Goal: Book appointment/travel/reservation

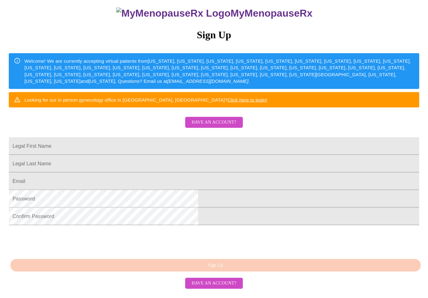
scroll to position [98, 0]
click at [167, 137] on input "Legal First Name" at bounding box center [214, 146] width 411 height 18
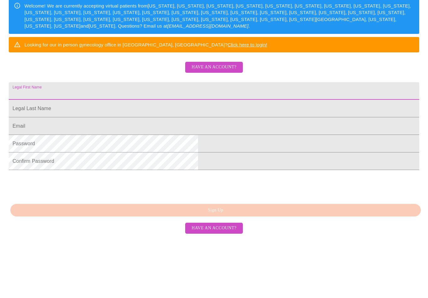
type input "[PERSON_NAME]"
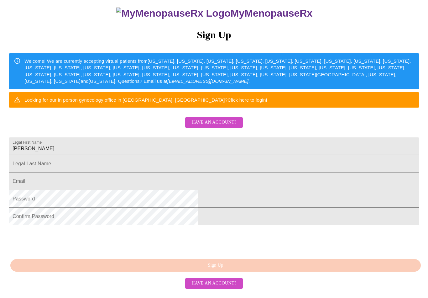
click at [183, 155] on input "Legal First Name" at bounding box center [214, 164] width 411 height 18
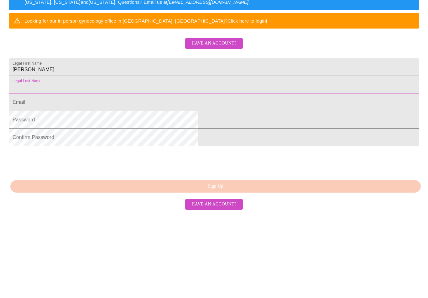
type input "[PERSON_NAME]"
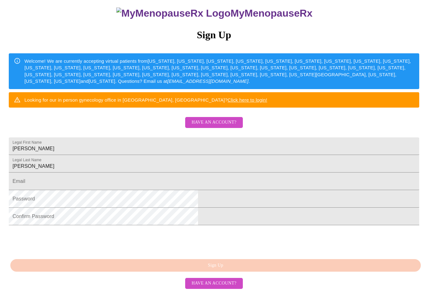
click at [177, 177] on input "Legal First Name" at bounding box center [214, 181] width 411 height 18
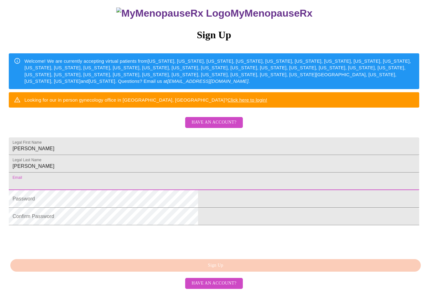
click at [162, 177] on input "Legal First Name" at bounding box center [214, 181] width 411 height 18
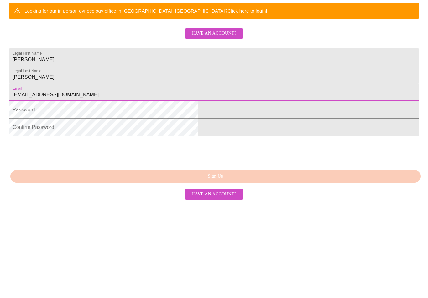
type input "[EMAIL_ADDRESS][DOMAIN_NAME]"
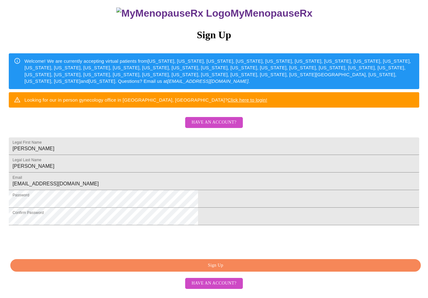
click at [249, 269] on span "Sign Up" at bounding box center [216, 266] width 396 height 8
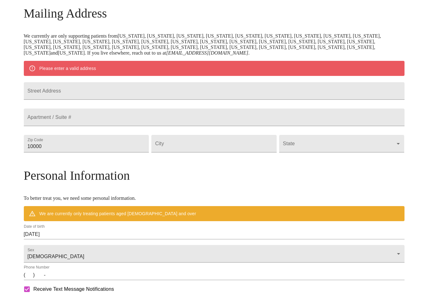
scroll to position [73, 0]
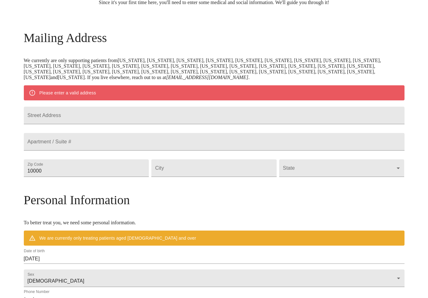
click at [128, 120] on input "Street Address" at bounding box center [214, 116] width 381 height 18
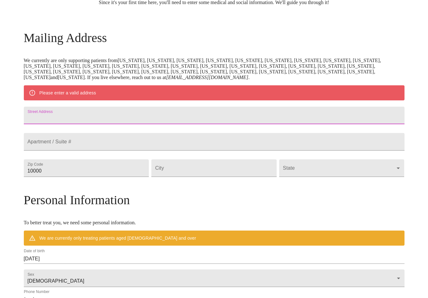
type input "[STREET_ADDRESS]"
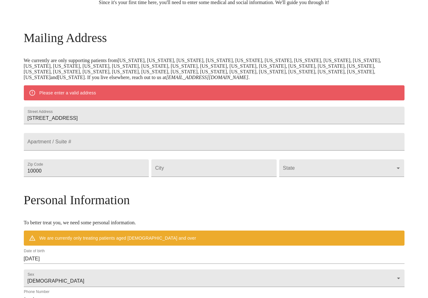
click at [109, 177] on input "10000" at bounding box center [86, 168] width 125 height 18
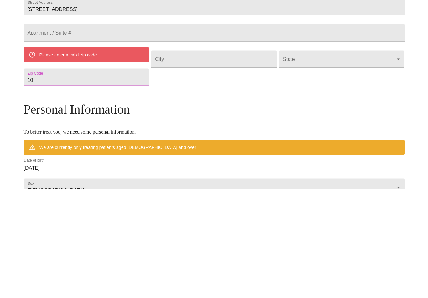
type input "1"
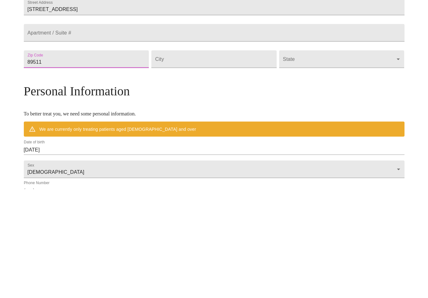
type input "89511"
click at [207, 159] on input "Street Address" at bounding box center [213, 168] width 125 height 18
type input "Reno"
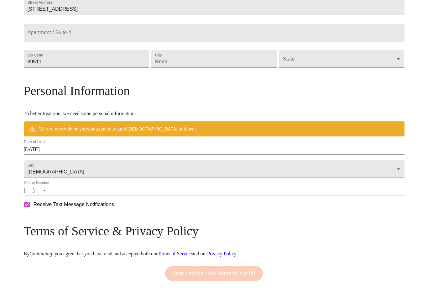
click at [306, 77] on body "MyMenopauseRx Welcome to MyMenopauseRx Since it's your first time here, you'll …" at bounding box center [214, 67] width 423 height 495
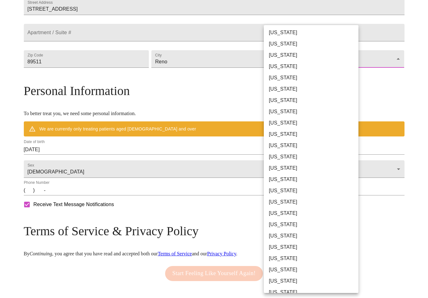
scroll to position [159, 0]
click at [284, 182] on li "[US_STATE]" at bounding box center [311, 178] width 95 height 11
type input "[US_STATE]"
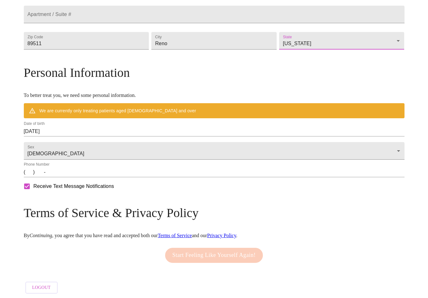
click at [121, 136] on input "[DATE]" at bounding box center [214, 131] width 381 height 10
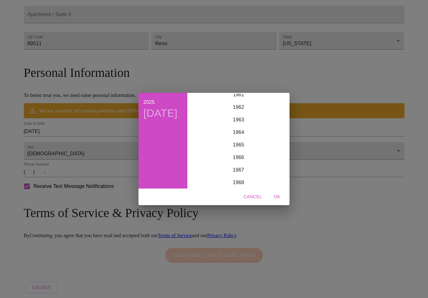
scroll to position [779, 0]
click at [241, 143] on div "1964" at bounding box center [238, 136] width 97 height 13
click at [240, 161] on div "Aug" at bounding box center [239, 153] width 32 height 24
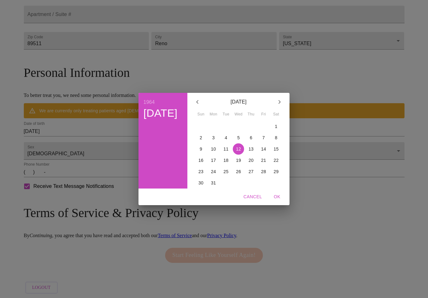
click at [225, 175] on p "25" at bounding box center [226, 171] width 5 height 6
click at [274, 201] on span "OK" at bounding box center [277, 197] width 15 height 8
type input "[DATE]"
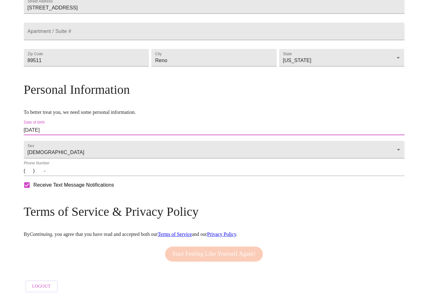
scroll to position [175, 0]
click at [72, 176] on input "(   )    -" at bounding box center [214, 171] width 381 height 10
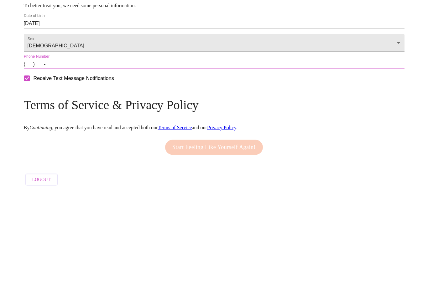
type input "[PHONE_NUMBER]"
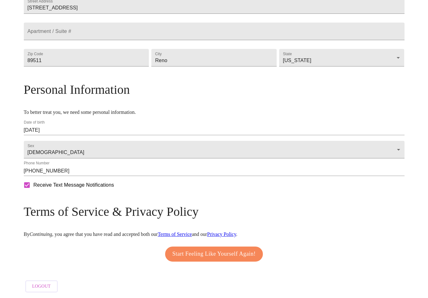
click at [233, 259] on span "Start Feeling Like Yourself Again!" at bounding box center [213, 254] width 83 height 10
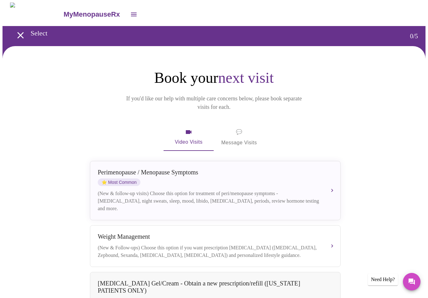
click at [241, 190] on div "(New & follow-up visits) Choose this option for treatment of peri/menopause sym…" at bounding box center [209, 201] width 223 height 23
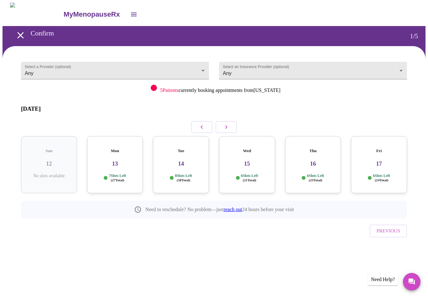
click at [182, 68] on body "MyMenopauseRx Confirm 1 / 5 Select a Provider (optional) Any Any Select an Insu…" at bounding box center [214, 136] width 423 height 266
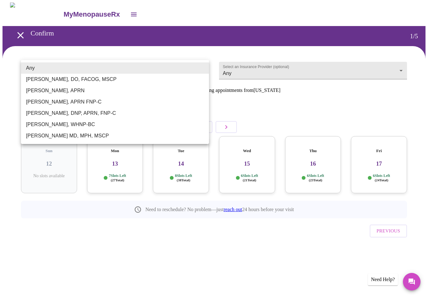
click at [308, 68] on div at bounding box center [214, 149] width 428 height 298
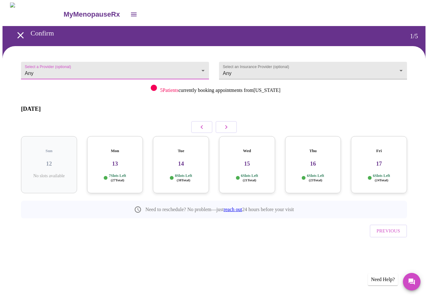
click at [311, 70] on body "MyMenopauseRx Confirm 1 / 5 Select a Provider (optional) Any Any Select an Insu…" at bounding box center [214, 136] width 423 height 266
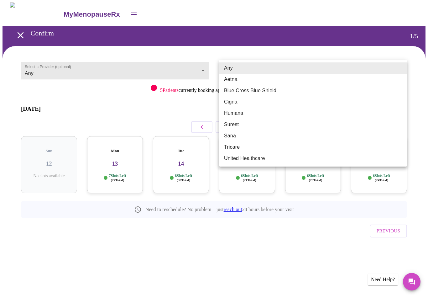
click at [235, 79] on li "Aetna" at bounding box center [313, 79] width 188 height 11
type input "Aetna"
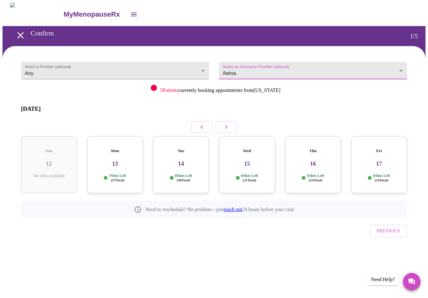
click at [119, 160] on h3 "13" at bounding box center [115, 163] width 46 height 7
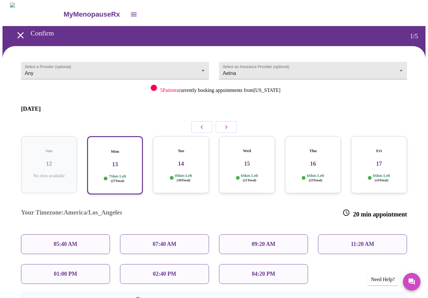
click at [81, 264] on div "01:00 PM" at bounding box center [65, 274] width 89 height 20
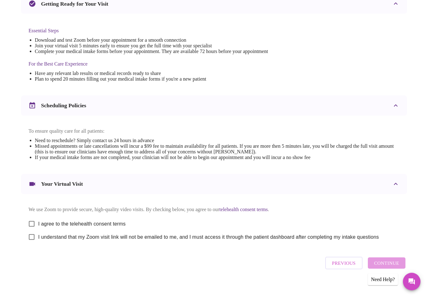
scroll to position [142, 0]
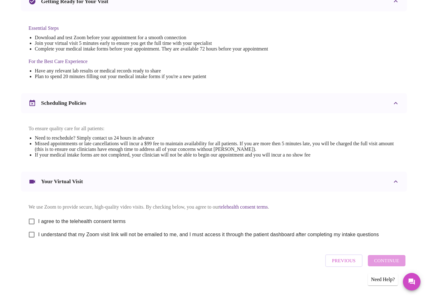
click at [33, 228] on input "I agree to the telehealth consent terms" at bounding box center [31, 221] width 13 height 13
checkbox input "true"
click at [36, 238] on input "I understand that my Zoom visit link will not be emailed to me, and I must acce…" at bounding box center [31, 234] width 13 height 13
checkbox input "true"
click at [390, 265] on span "Continue" at bounding box center [386, 261] width 25 height 8
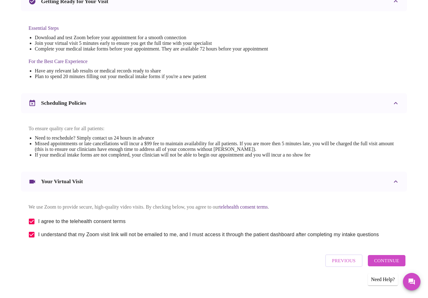
scroll to position [0, 0]
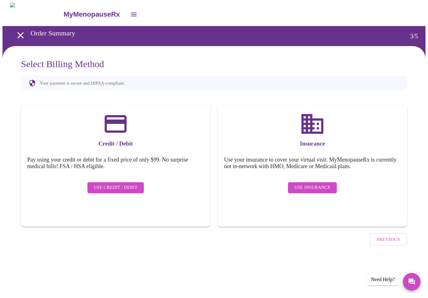
click at [321, 182] on button "Use Insurance" at bounding box center [312, 187] width 49 height 11
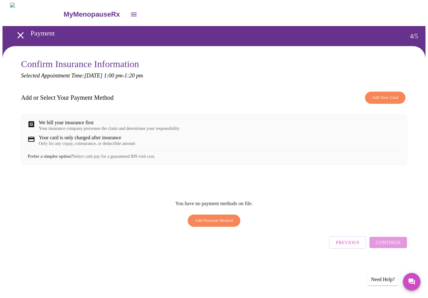
click at [389, 98] on span "Add New Card" at bounding box center [386, 97] width 26 height 7
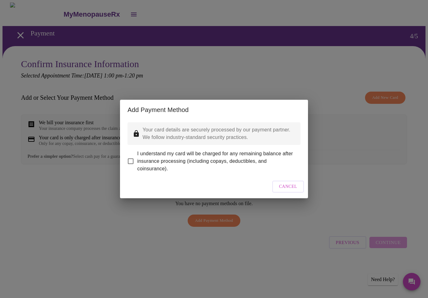
click at [133, 157] on input "I understand my card will be charged for any remaining balance after insurance …" at bounding box center [130, 161] width 13 height 13
checkbox input "true"
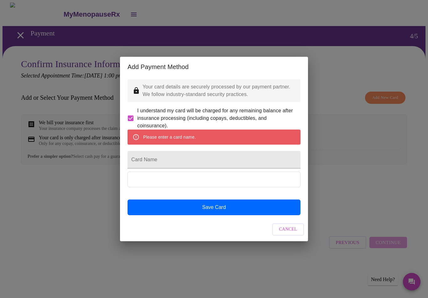
click at [343, 70] on div "Add Payment Method Your card details are securely processed by our payment part…" at bounding box center [214, 149] width 428 height 298
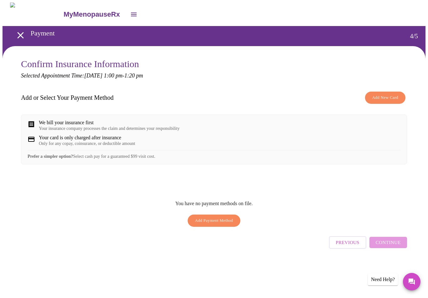
click at [218, 224] on span "Add Payment Method" at bounding box center [214, 220] width 38 height 7
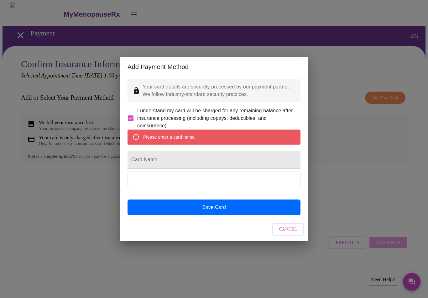
click at [159, 159] on input "Card Name" at bounding box center [214, 160] width 173 height 18
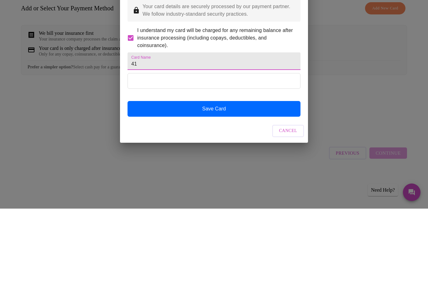
type input "4"
type input "[PERSON_NAME]"
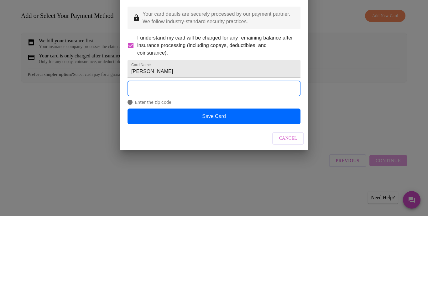
click at [221, 190] on button "Save Card" at bounding box center [214, 198] width 173 height 16
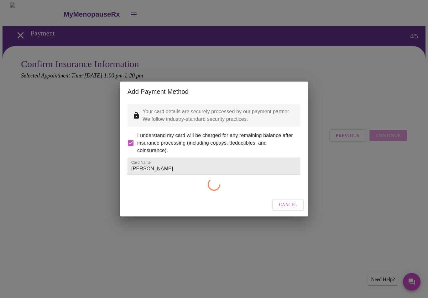
checkbox input "false"
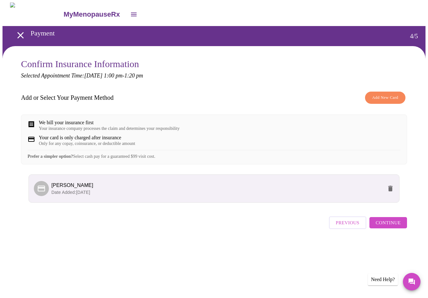
click at [400, 227] on span "Continue" at bounding box center [388, 223] width 25 height 8
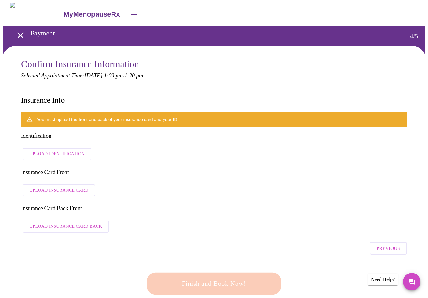
click at [61, 150] on span "Upload Identification" at bounding box center [56, 154] width 55 height 8
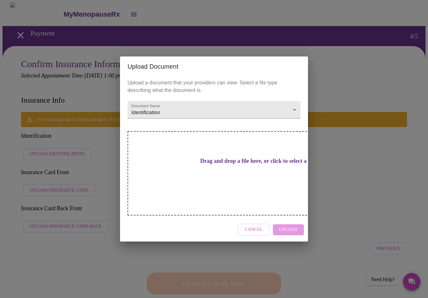
click at [251, 164] on h3 "Drag and drop a file here, or click to select a file" at bounding box center [258, 161] width 173 height 7
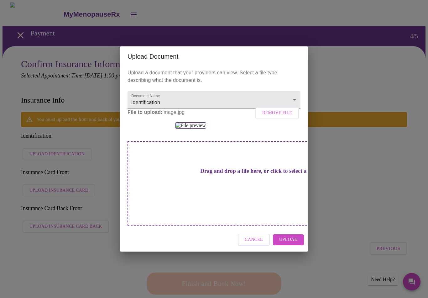
click at [236, 174] on h3 "Drag and drop a file here, or click to select a file" at bounding box center [258, 171] width 173 height 7
click at [289, 129] on div at bounding box center [214, 125] width 173 height 6
click at [221, 174] on h3 "Drag and drop a file here, or click to select a file" at bounding box center [258, 171] width 173 height 7
click at [294, 244] on span "Upload" at bounding box center [288, 240] width 19 height 8
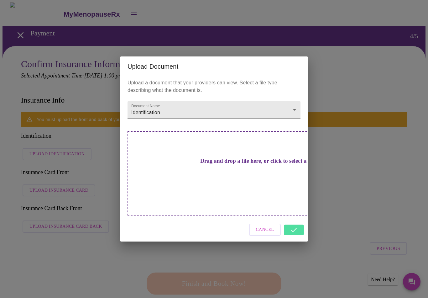
click at [248, 183] on div "Drag and drop a file here, or click to select a file" at bounding box center [258, 173] width 261 height 84
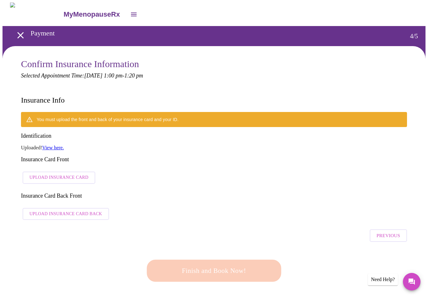
click at [60, 145] on link "View here." at bounding box center [53, 147] width 22 height 5
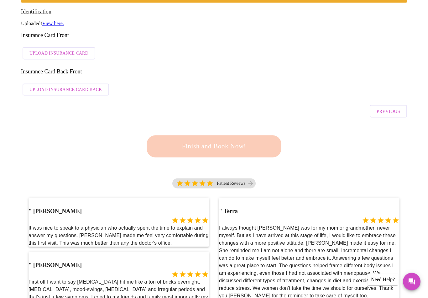
scroll to position [125, 0]
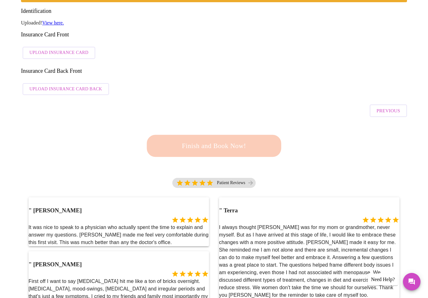
click at [241, 126] on div "Finish and Book Now!" at bounding box center [214, 145] width 139 height 39
click at [242, 126] on div "Finish and Book Now!" at bounding box center [214, 146] width 141 height 40
click at [61, 49] on span "Upload Insurance Card" at bounding box center [58, 53] width 59 height 8
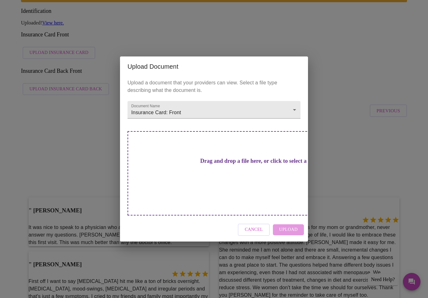
click at [246, 164] on h3 "Drag and drop a file here, or click to select a file" at bounding box center [258, 161] width 173 height 7
click at [221, 164] on h3 "Drag and drop a file here, or click to select a file" at bounding box center [258, 161] width 173 height 7
click at [223, 164] on h3 "Drag and drop a file here, or click to select a file" at bounding box center [258, 161] width 173 height 7
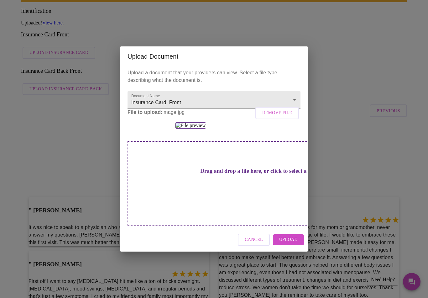
click at [292, 244] on span "Upload" at bounding box center [288, 240] width 19 height 8
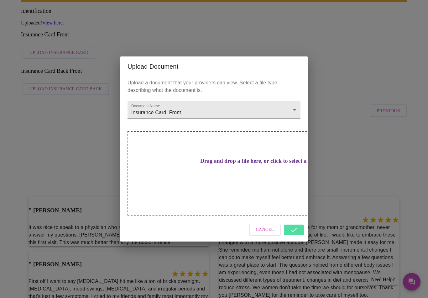
click at [340, 115] on div "Upload Document Upload a document that your providers can view. Select a file t…" at bounding box center [214, 149] width 428 height 298
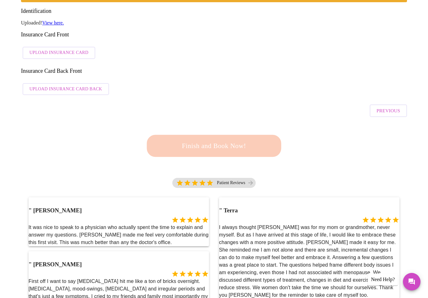
click at [57, 85] on span "Upload Insurance Card Back" at bounding box center [65, 89] width 73 height 8
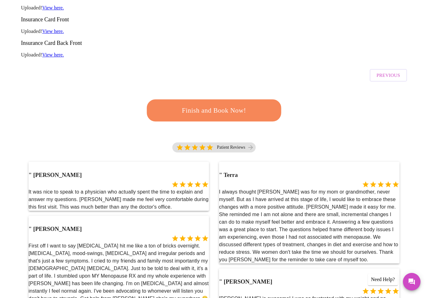
click at [231, 104] on span "Finish and Book Now!" at bounding box center [214, 110] width 117 height 12
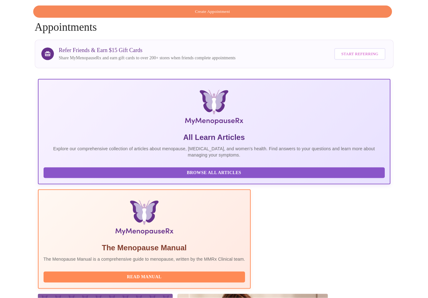
scroll to position [50, 0]
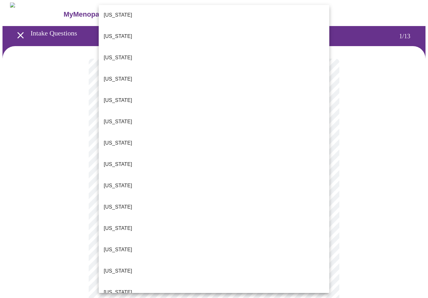
scroll to position [238, 0]
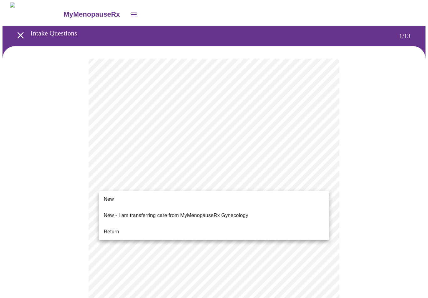
click at [112, 200] on span "New" at bounding box center [109, 199] width 10 height 8
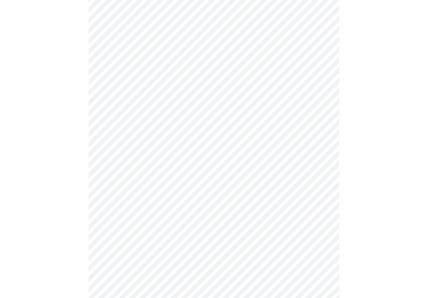
scroll to position [303, 0]
click at [286, 220] on body "MyMenopauseRx Intake Questions 1 / 13" at bounding box center [214, 5] width 423 height 611
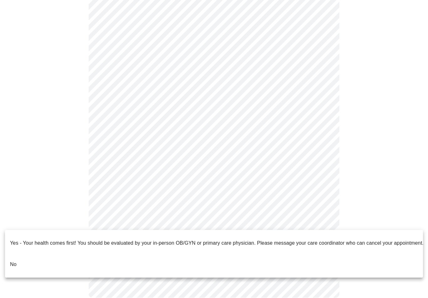
click at [244, 222] on div at bounding box center [214, 149] width 428 height 298
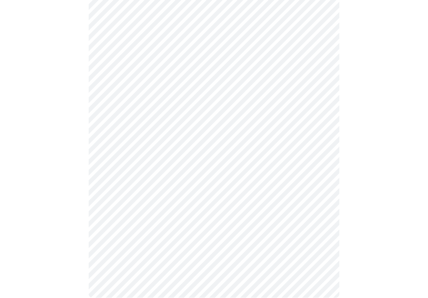
click at [322, 225] on body "MyMenopauseRx Intake Questions 1 / 13" at bounding box center [214, 5] width 423 height 611
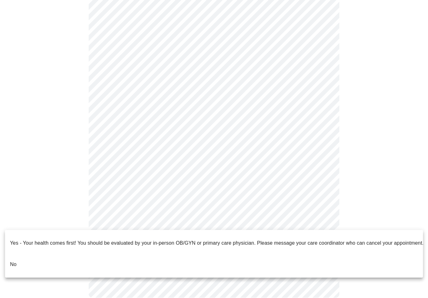
click at [14, 261] on p "No" at bounding box center [13, 265] width 7 height 8
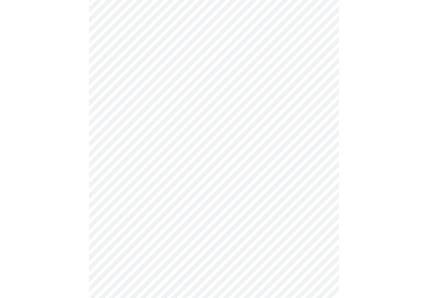
scroll to position [0, 0]
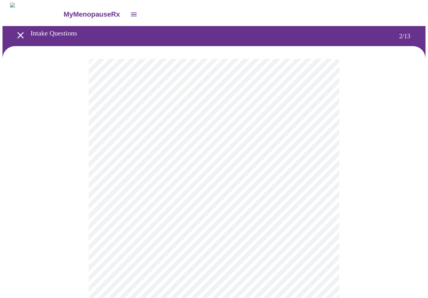
click at [326, 130] on body "MyMenopauseRx Intake Questions 2 / 13" at bounding box center [214, 220] width 423 height 434
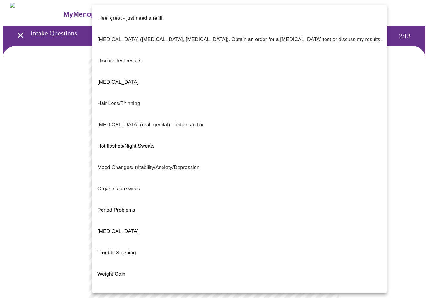
click at [147, 143] on span "Hot flashes/Night Sweats" at bounding box center [126, 145] width 57 height 5
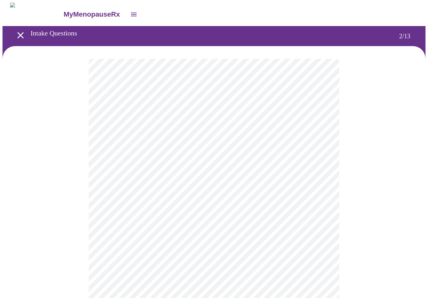
click at [320, 134] on body "MyMenopauseRx Intake Questions 2 / 13" at bounding box center [214, 218] width 423 height 431
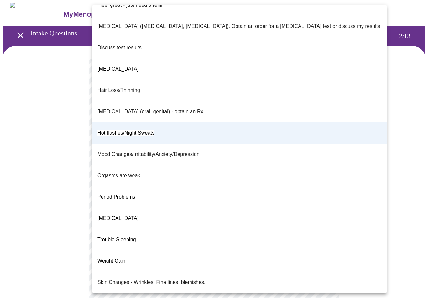
scroll to position [13, 0]
click at [119, 258] on span "Weight Gain" at bounding box center [112, 260] width 28 height 5
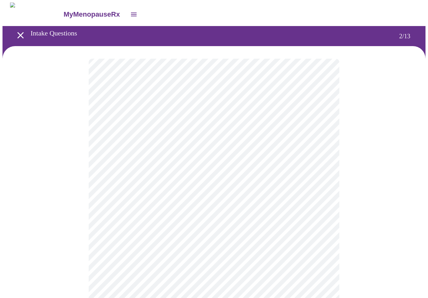
click at [318, 135] on body "MyMenopauseRx Intake Questions 2 / 13" at bounding box center [214, 218] width 423 height 431
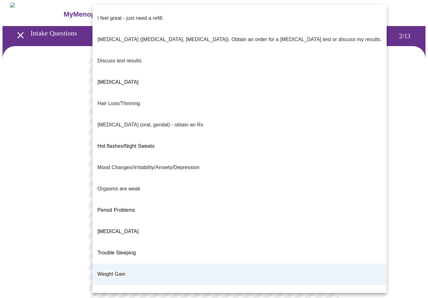
click at [147, 143] on span "Hot flashes/Night Sweats" at bounding box center [126, 145] width 57 height 5
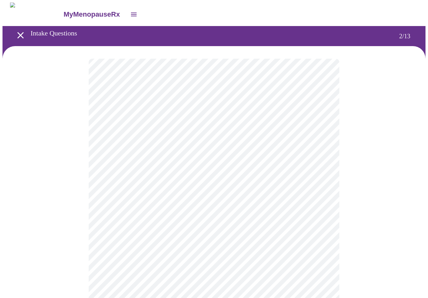
click at [163, 183] on body "MyMenopauseRx Intake Questions 2 / 13" at bounding box center [214, 218] width 423 height 431
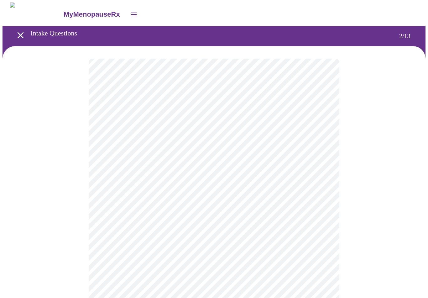
click at [188, 244] on body "MyMenopauseRx Intake Questions 2 / 13" at bounding box center [214, 216] width 423 height 427
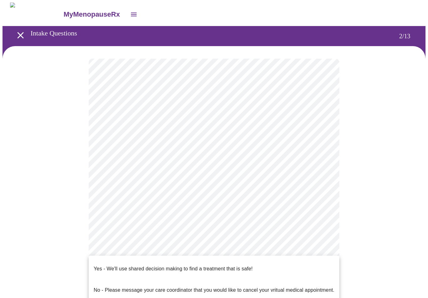
click at [208, 265] on p "Yes - We'll use shared decision making to find a treatment that is safe!" at bounding box center [173, 269] width 159 height 8
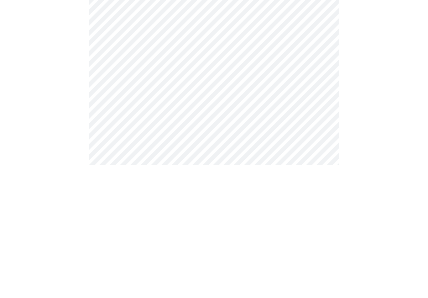
scroll to position [0, 0]
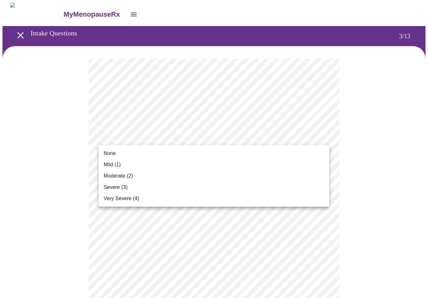
click at [117, 188] on span "Severe (3)" at bounding box center [116, 187] width 24 height 8
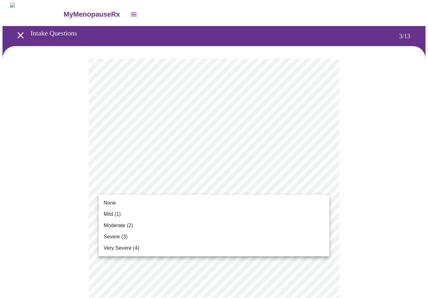
click at [114, 204] on span "None" at bounding box center [110, 203] width 12 height 8
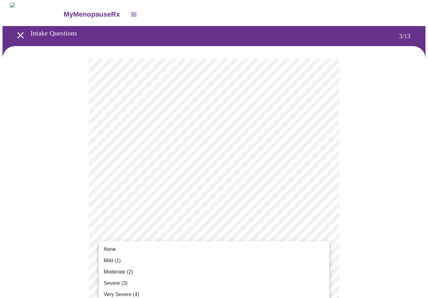
click at [127, 272] on span "Moderate (2)" at bounding box center [118, 272] width 29 height 8
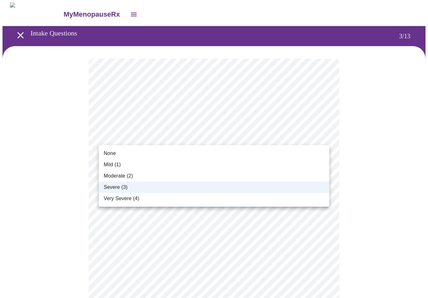
click at [223, 179] on li "Moderate (2)" at bounding box center [214, 175] width 231 height 11
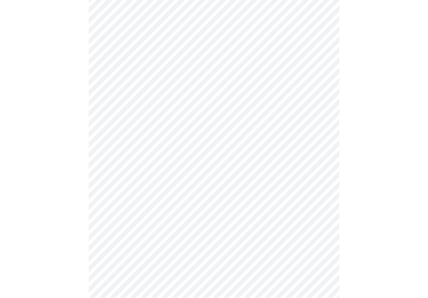
scroll to position [93, 0]
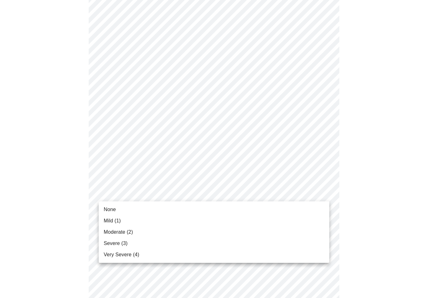
click at [114, 209] on span "None" at bounding box center [110, 210] width 12 height 8
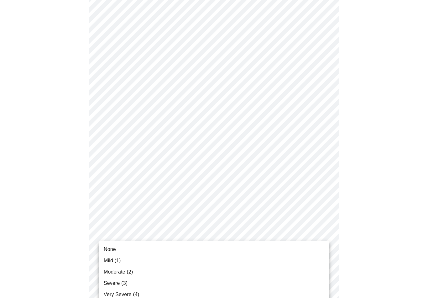
click at [170, 248] on li "None" at bounding box center [214, 249] width 231 height 11
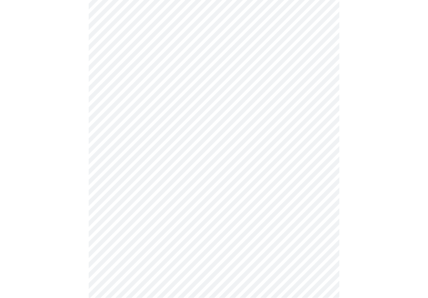
click at [319, 188] on body "MyMenopauseRx Intake Questions 3 / 13" at bounding box center [214, 217] width 423 height 788
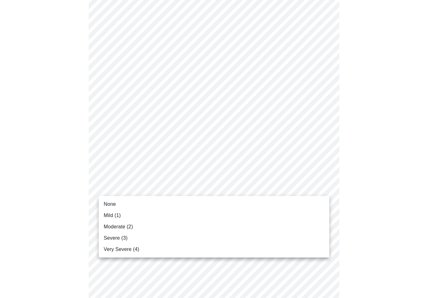
click at [233, 204] on li "None" at bounding box center [214, 204] width 231 height 11
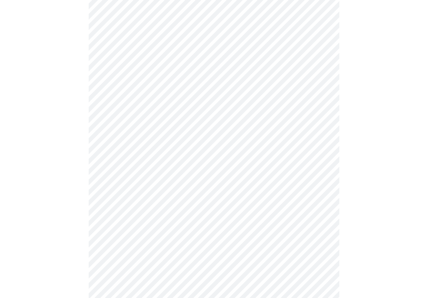
click at [321, 236] on body "MyMenopauseRx Intake Questions 3 / 13" at bounding box center [214, 213] width 423 height 780
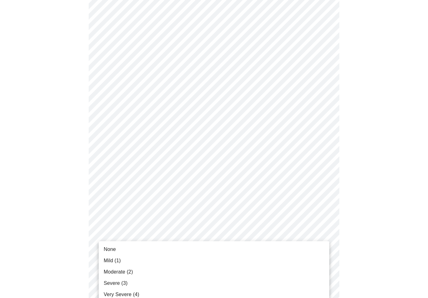
click at [233, 261] on li "Mild (1)" at bounding box center [214, 260] width 231 height 11
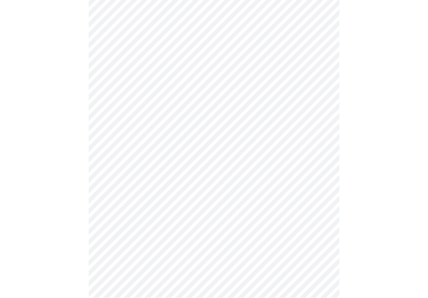
click at [323, 130] on body "MyMenopauseRx Intake Questions 3 / 13" at bounding box center [214, 52] width 423 height 772
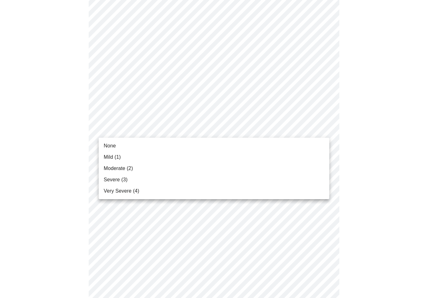
click at [260, 181] on li "Severe (3)" at bounding box center [214, 179] width 231 height 11
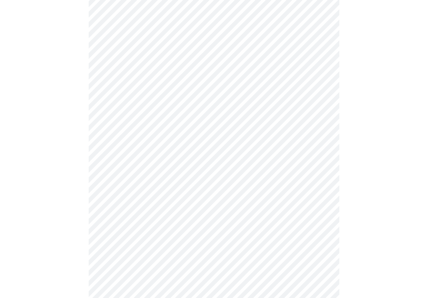
click at [322, 179] on body "MyMenopauseRx Intake Questions 3 / 13" at bounding box center [214, 47] width 423 height 763
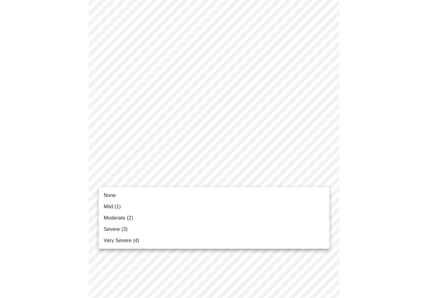
click at [269, 209] on li "Mild (1)" at bounding box center [214, 206] width 231 height 11
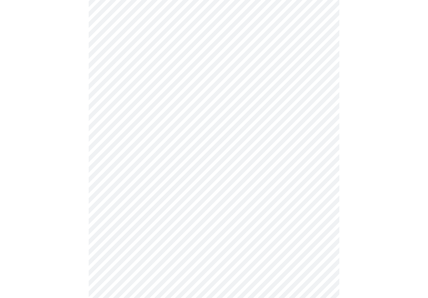
click at [322, 229] on body "MyMenopauseRx Intake Questions 3 / 13" at bounding box center [214, 43] width 423 height 755
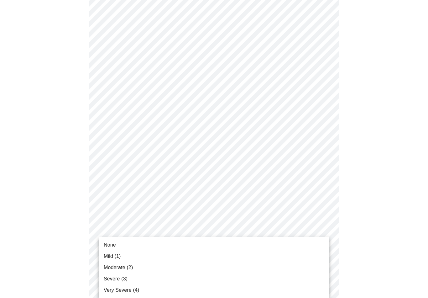
click at [281, 261] on li "Mild (1)" at bounding box center [214, 256] width 231 height 11
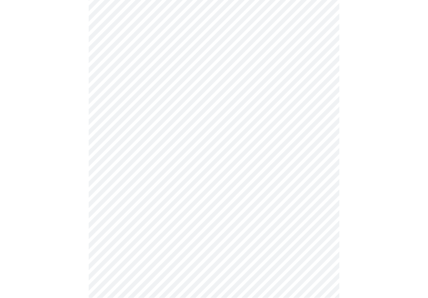
scroll to position [426, 0]
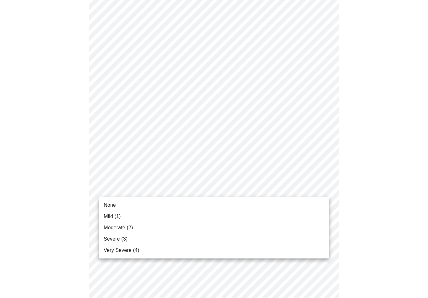
click at [250, 254] on li "Very Severe (4)" at bounding box center [214, 250] width 231 height 11
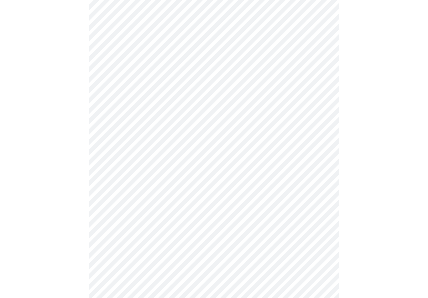
scroll to position [430, 0]
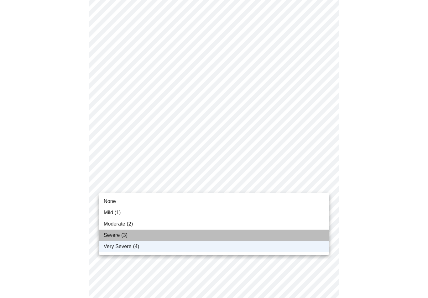
click at [274, 239] on li "Severe (3)" at bounding box center [214, 235] width 231 height 11
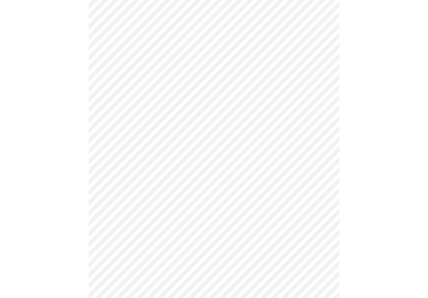
scroll to position [273, 0]
click at [314, 109] on body "MyMenopauseRx Intake Questions 4 / 13" at bounding box center [214, 39] width 423 height 618
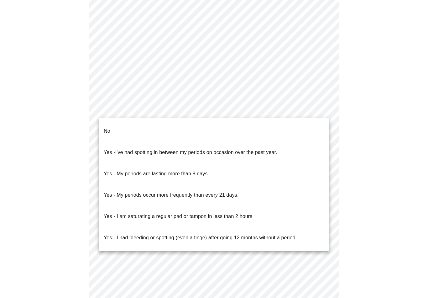
click at [105, 129] on p "No" at bounding box center [107, 131] width 7 height 8
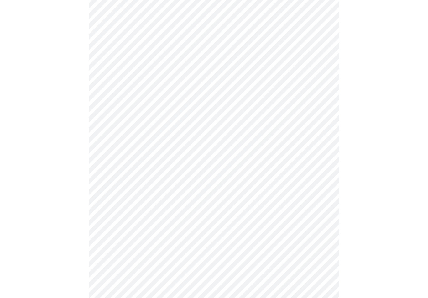
click at [320, 154] on body "MyMenopauseRx Intake Questions 4 / 13" at bounding box center [214, 37] width 423 height 614
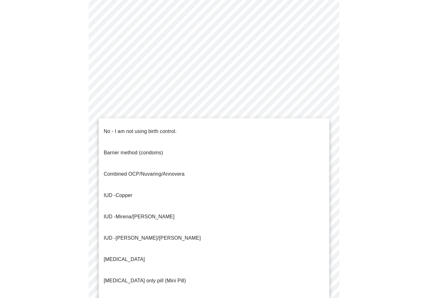
click at [152, 128] on p "No - I am not using birth control." at bounding box center [140, 132] width 73 height 8
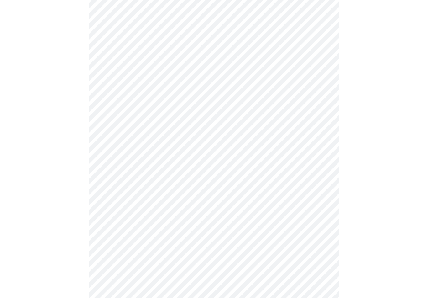
click at [321, 203] on body "MyMenopauseRx Intake Questions 4 / 13" at bounding box center [214, 35] width 423 height 611
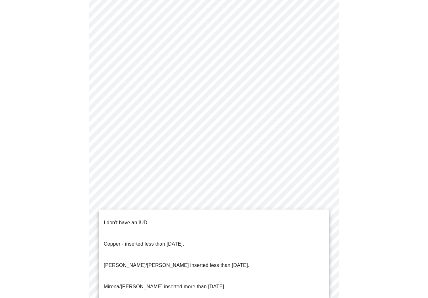
click at [138, 219] on p "I don't have an IUD." at bounding box center [126, 223] width 45 height 8
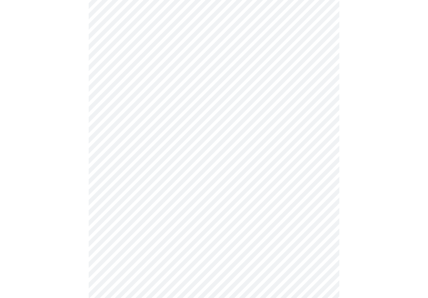
click at [320, 247] on body "MyMenopauseRx Intake Questions 4 / 13" at bounding box center [214, 33] width 423 height 607
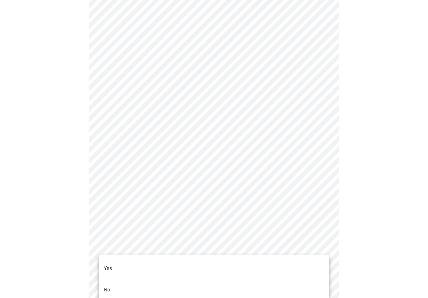
click at [108, 265] on p "Yes" at bounding box center [108, 269] width 8 height 8
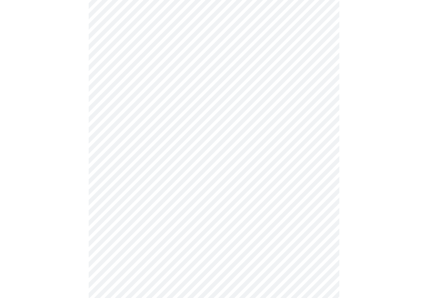
scroll to position [0, 0]
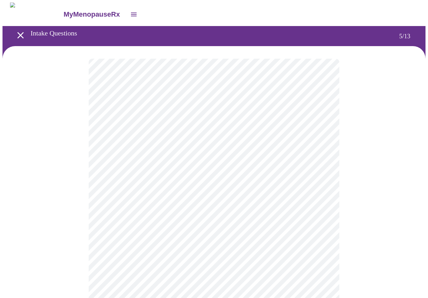
click at [314, 161] on body "MyMenopauseRx Intake Questions 5 / 13" at bounding box center [214, 256] width 423 height 507
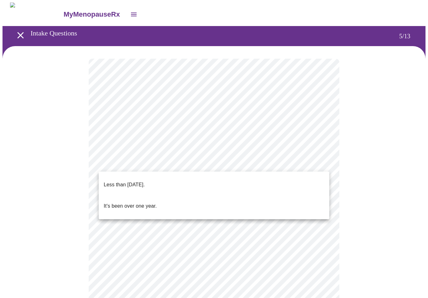
click at [145, 181] on p "Less than [DATE]." at bounding box center [124, 185] width 41 height 8
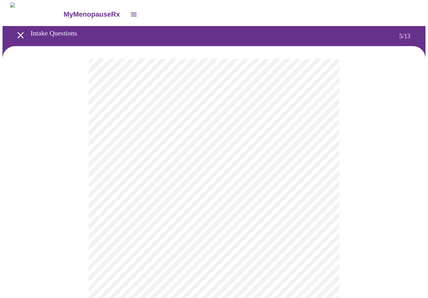
scroll to position [47, 0]
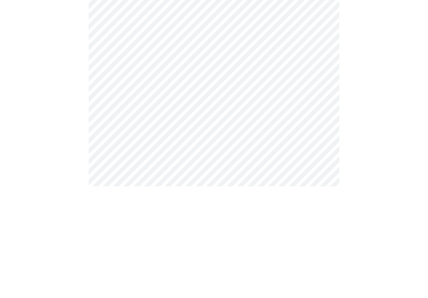
click at [230, 56] on body "MyMenopauseRx Intake Questions 5 / 13" at bounding box center [214, 200] width 423 height 490
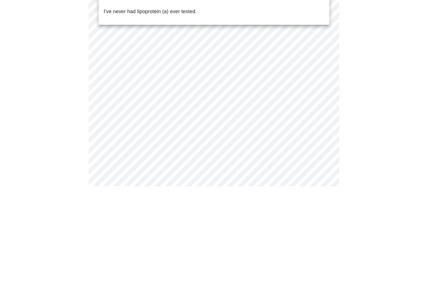
scroll to position [159, 0]
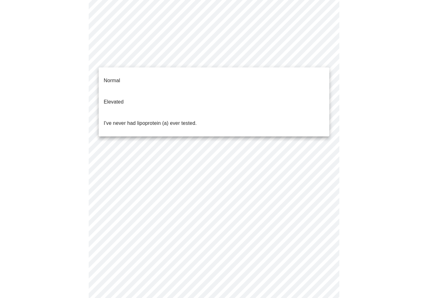
click at [169, 119] on p "I've never had lipoprotein (a) ever tested." at bounding box center [150, 123] width 93 height 8
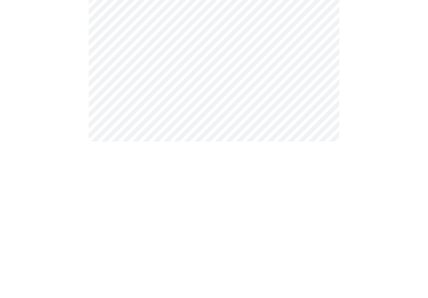
scroll to position [0, 0]
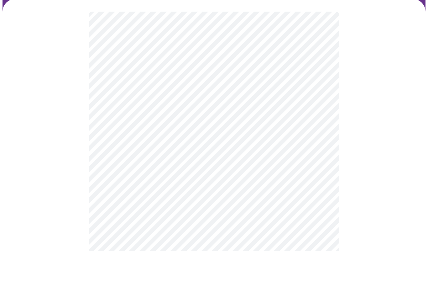
click at [205, 134] on body "MyMenopauseRx Intake Questions 6 / 13" at bounding box center [214, 170] width 423 height 334
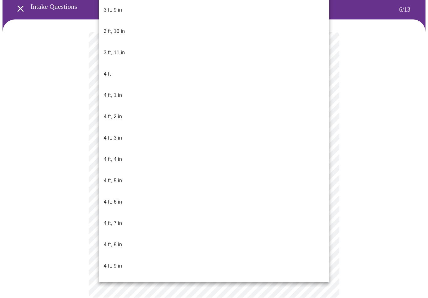
scroll to position [190, 0]
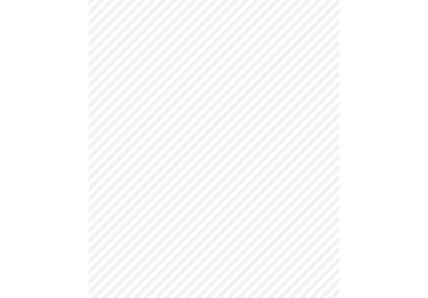
scroll to position [1518, 0]
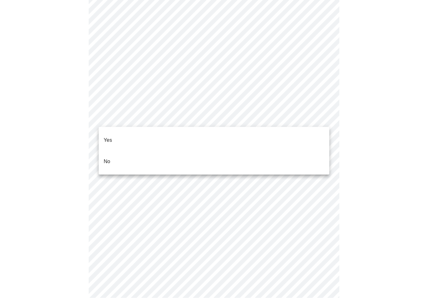
scroll to position [1623, 0]
click at [113, 151] on li "No" at bounding box center [214, 161] width 231 height 21
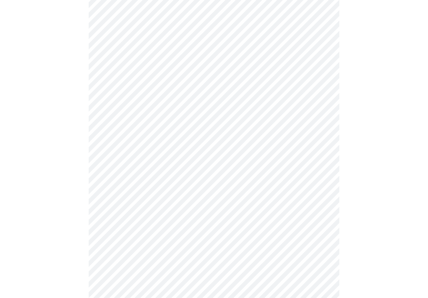
scroll to position [304, 0]
click at [192, 219] on body "MyMenopauseRx Intake Questions 8 / 13" at bounding box center [214, 4] width 423 height 612
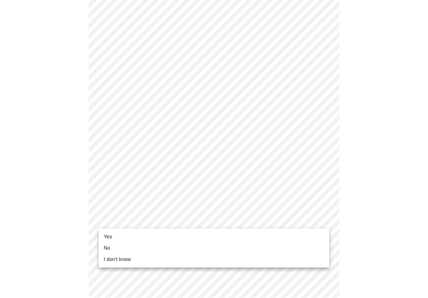
click at [106, 248] on span "No" at bounding box center [107, 248] width 7 height 8
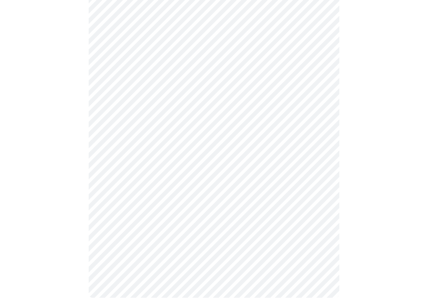
scroll to position [0, 0]
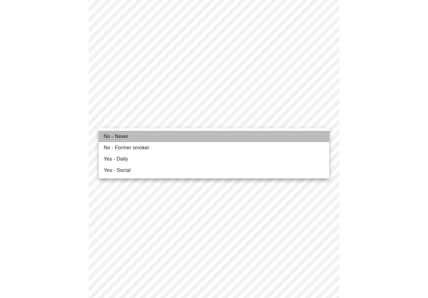
click at [119, 135] on span "No - Never" at bounding box center [116, 137] width 25 height 8
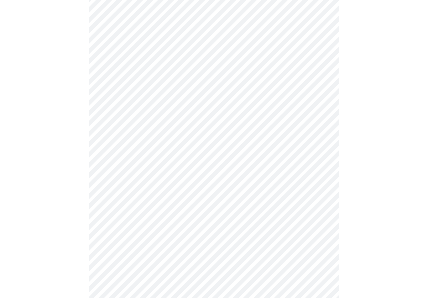
scroll to position [512, 0]
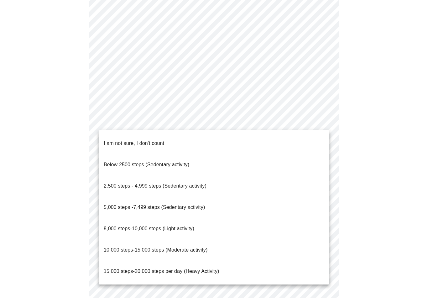
click at [159, 226] on span "8,000 steps-10,000 steps (Light activity)" at bounding box center [149, 228] width 91 height 5
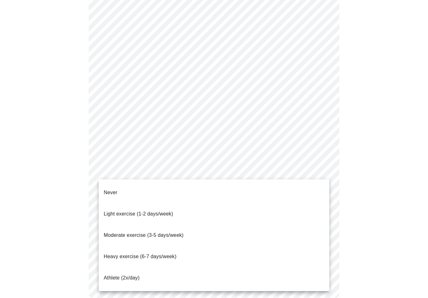
click at [164, 232] on span "Moderate exercise (3-5 days/week)" at bounding box center [144, 234] width 80 height 5
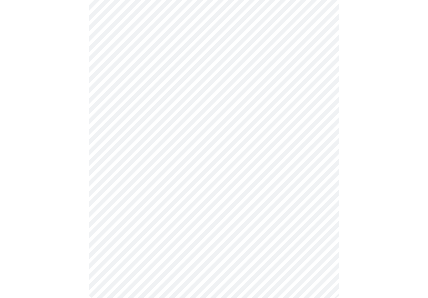
scroll to position [505, 0]
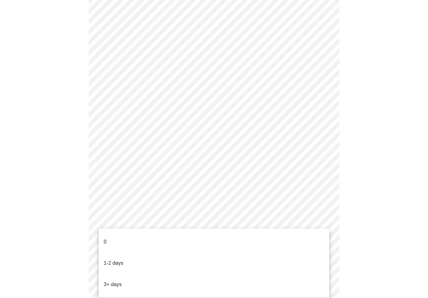
click at [123, 259] on p "1-2 days" at bounding box center [114, 263] width 20 height 8
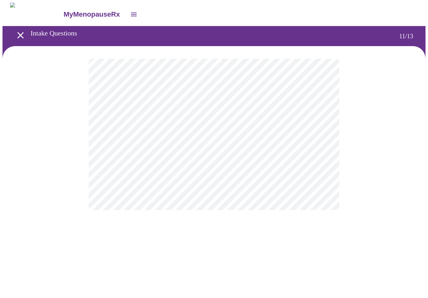
scroll to position [0, 0]
click at [321, 127] on body "MyMenopauseRx Intake Questions 12 / 13" at bounding box center [214, 107] width 423 height 208
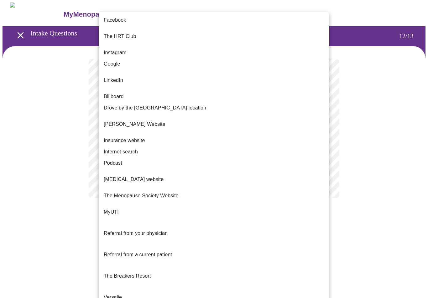
click at [133, 148] on span "Internet search" at bounding box center [121, 152] width 34 height 8
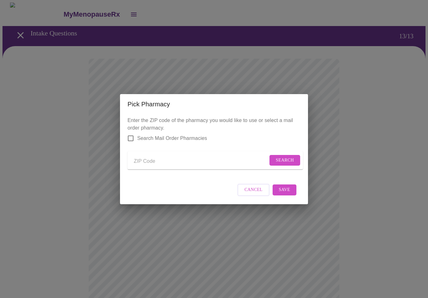
click at [146, 159] on input "Send a message to your care team" at bounding box center [201, 161] width 134 height 10
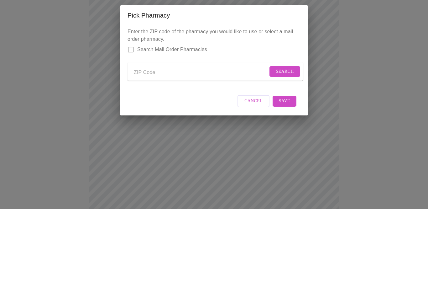
type input "89511"
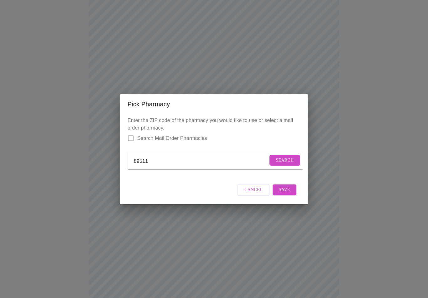
click at [285, 160] on span "Search" at bounding box center [285, 160] width 18 height 8
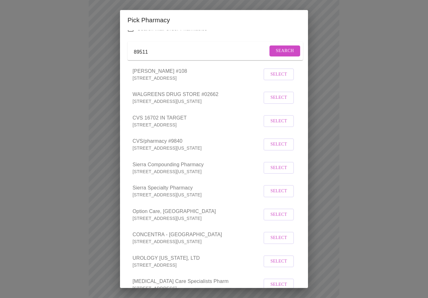
scroll to position [24, 0]
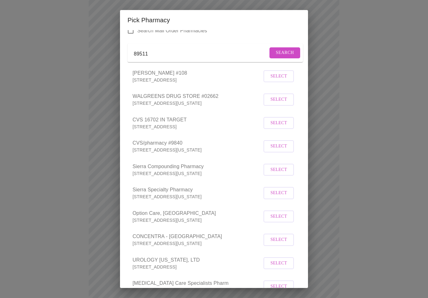
click at [281, 80] on span "Select" at bounding box center [279, 76] width 17 height 8
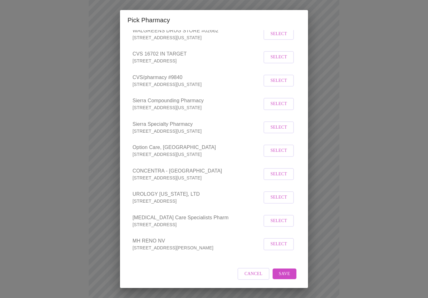
scroll to position [95, 0]
click at [292, 273] on button "Save" at bounding box center [285, 273] width 24 height 11
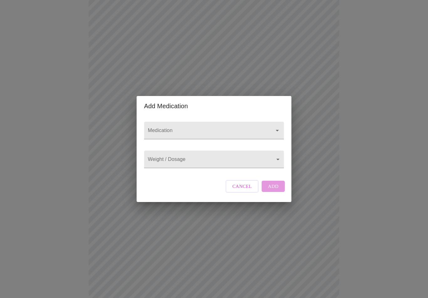
click at [173, 128] on input "Medication" at bounding box center [205, 134] width 117 height 12
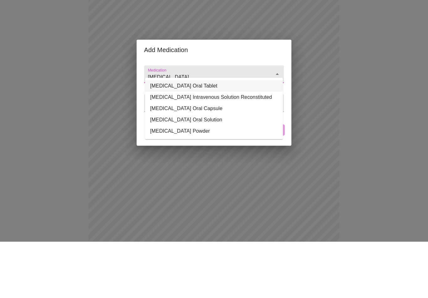
click at [215, 137] on li "[MEDICAL_DATA] Oral Tablet" at bounding box center [214, 142] width 138 height 11
type input "[MEDICAL_DATA] Oral Tablet"
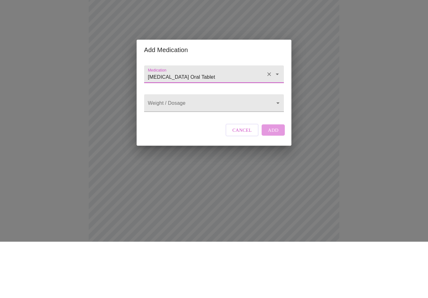
click at [179, 104] on body "MyMenopauseRx Intake Questions 13 / 13 Add Medication Medication [MEDICAL_DATA]…" at bounding box center [214, 149] width 423 height 470
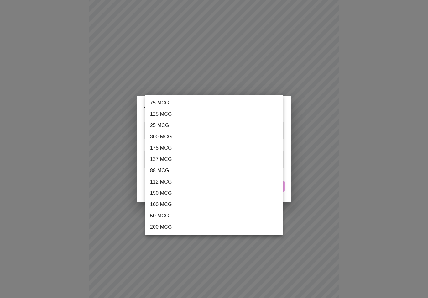
click at [165, 216] on li "50 MCG" at bounding box center [214, 215] width 138 height 11
type input "50 MCG"
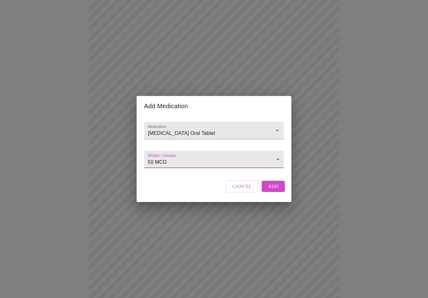
click at [278, 190] on span "Add" at bounding box center [273, 186] width 11 height 8
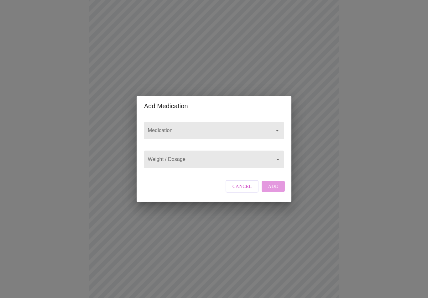
click at [191, 128] on input "Medication" at bounding box center [205, 134] width 117 height 12
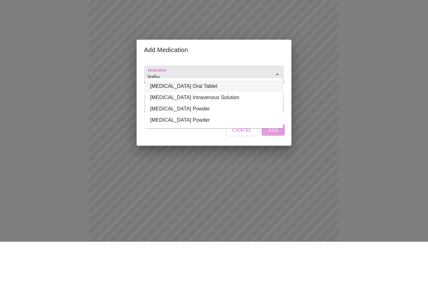
click at [206, 137] on li "[MEDICAL_DATA] Oral Tablet" at bounding box center [214, 142] width 138 height 11
type input "[MEDICAL_DATA] Oral Tablet"
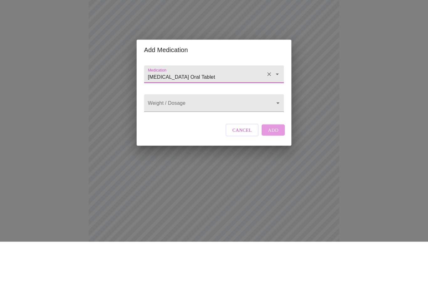
click at [242, 103] on body "MyMenopauseRx Intake Questions 13 / 13 Add Medication Medication [MEDICAL_DATA]…" at bounding box center [214, 100] width 423 height 484
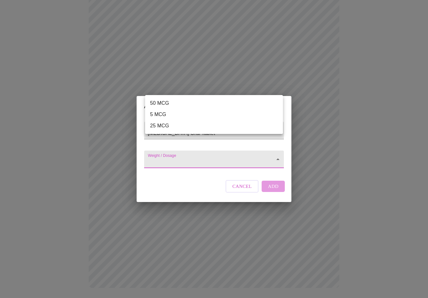
click at [158, 114] on li "5 MCG" at bounding box center [214, 114] width 138 height 11
type input "5 MCG"
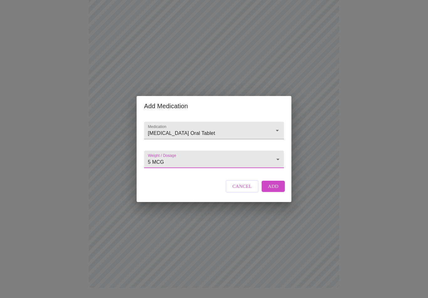
click at [275, 190] on span "Add" at bounding box center [273, 186] width 11 height 8
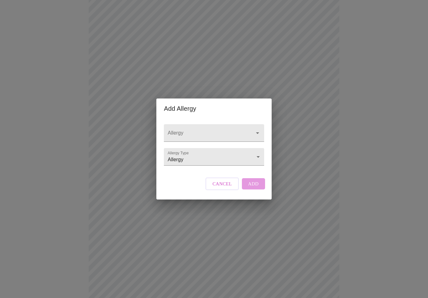
click at [320, 107] on div "Add Allergy Allergy Allergy Type Allergy Allergy Cancel Add" at bounding box center [214, 149] width 428 height 298
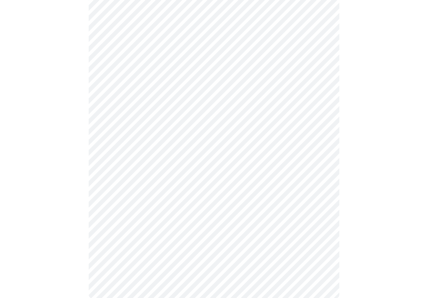
scroll to position [199, 0]
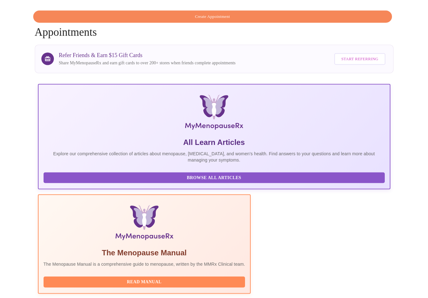
scroll to position [50, 0]
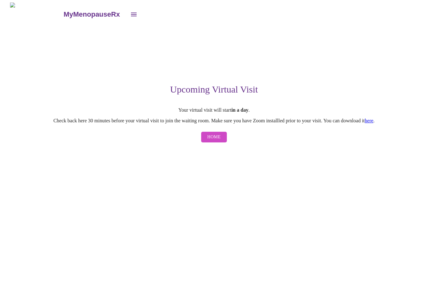
click at [219, 138] on span "Home" at bounding box center [214, 137] width 13 height 8
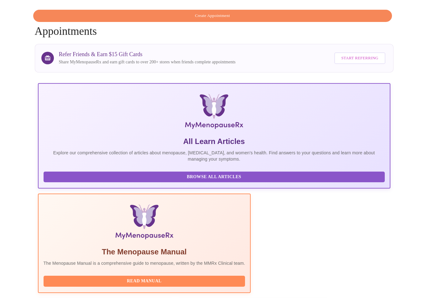
scroll to position [50, 0]
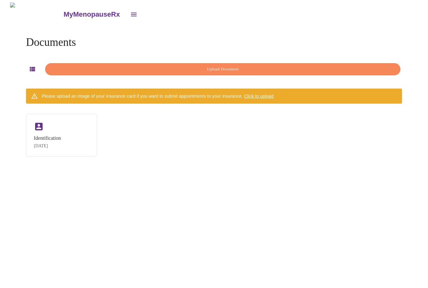
click at [73, 139] on div "Identification Oct 12, 2025" at bounding box center [61, 135] width 71 height 43
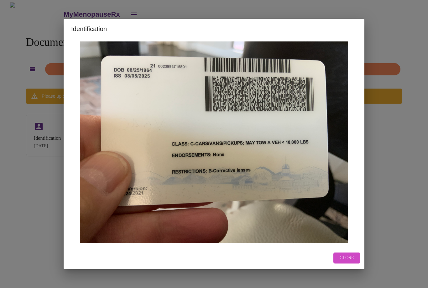
click at [350, 262] on span "Close" at bounding box center [347, 258] width 14 height 8
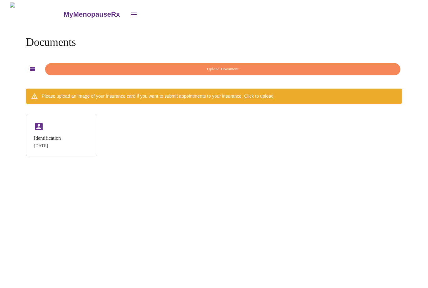
click at [201, 66] on span "Upload Document" at bounding box center [222, 69] width 341 height 7
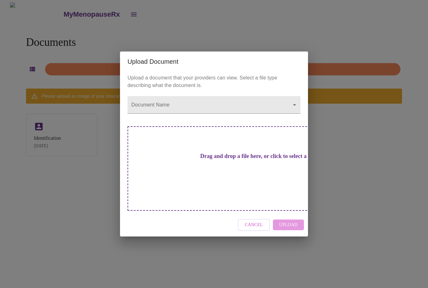
click at [252, 115] on body "MyMenopauseRx Documents Upload Document Please upload an image of your insuranc…" at bounding box center [214, 147] width 423 height 288
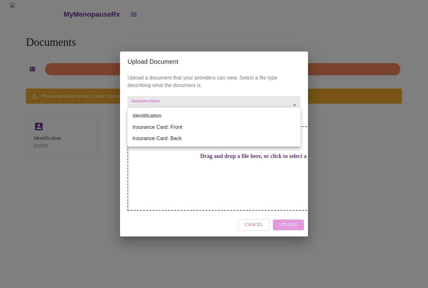
click at [156, 114] on li "Identification" at bounding box center [214, 115] width 173 height 11
type input "Identification"
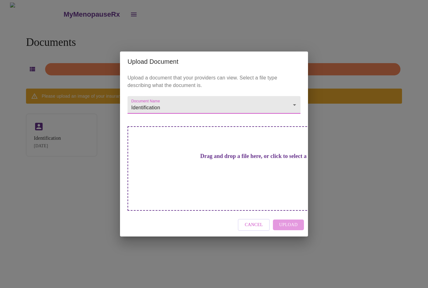
click at [223, 159] on h3 "Drag and drop a file here, or click to select a file" at bounding box center [258, 156] width 173 height 7
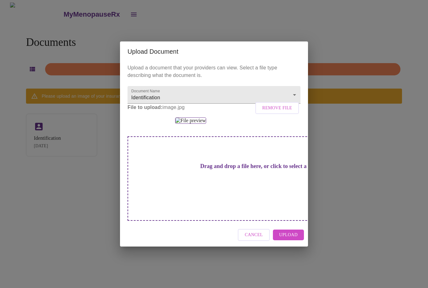
click at [292, 239] on span "Upload" at bounding box center [288, 235] width 19 height 8
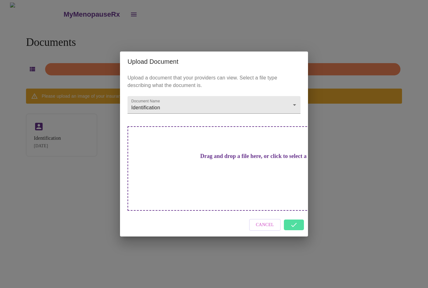
click at [295, 215] on div "Cancel" at bounding box center [214, 225] width 188 height 24
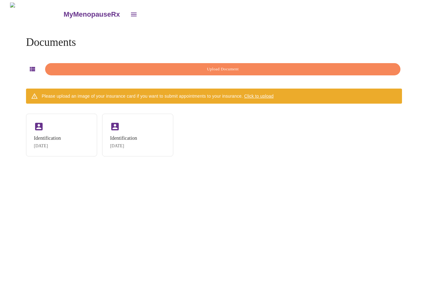
click at [240, 66] on span "Upload Document" at bounding box center [222, 69] width 341 height 7
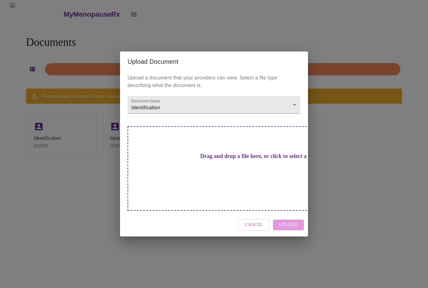
click at [257, 116] on body "MyMenopauseRx Documents Upload Document Please upload an image of your insuranc…" at bounding box center [214, 147] width 423 height 288
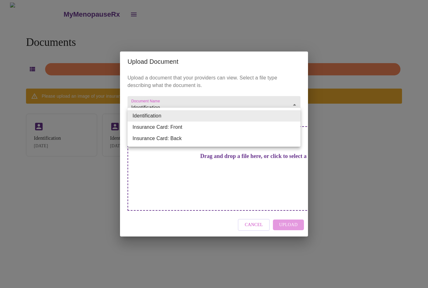
click at [202, 128] on li "Insurance Card: Front" at bounding box center [214, 126] width 173 height 11
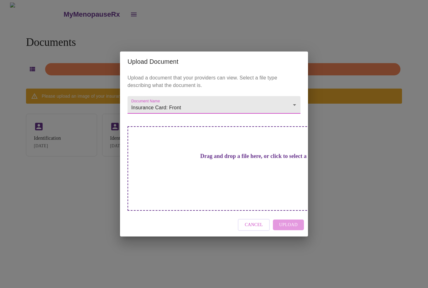
click at [215, 159] on h3 "Drag and drop a file here, or click to select a file" at bounding box center [258, 156] width 173 height 7
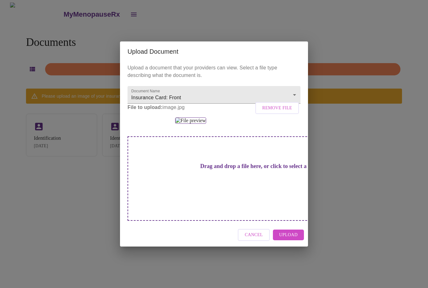
click at [293, 239] on span "Upload" at bounding box center [288, 235] width 19 height 8
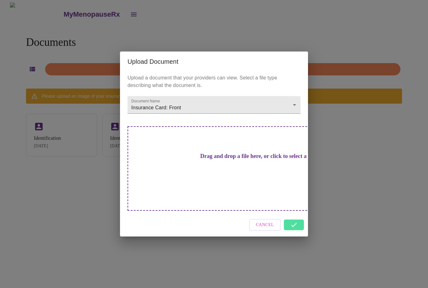
click at [252, 114] on body "MyMenopauseRx Documents Upload Document Please upload an image of your insuranc…" at bounding box center [214, 147] width 423 height 288
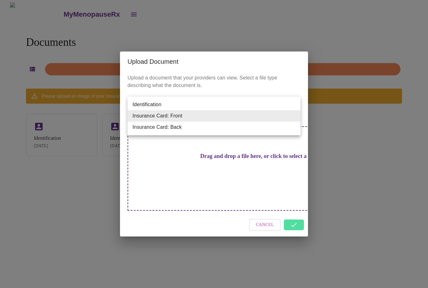
click at [236, 131] on li "Insurance Card: Back" at bounding box center [214, 126] width 173 height 11
type input "Insurance Card: Back"
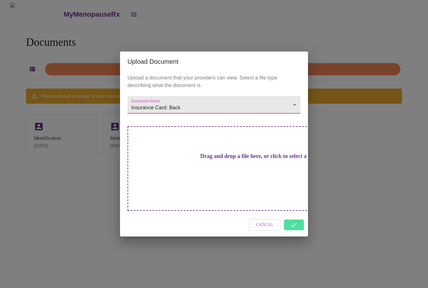
click at [223, 159] on h3 "Drag and drop a file here, or click to select a file" at bounding box center [258, 156] width 173 height 7
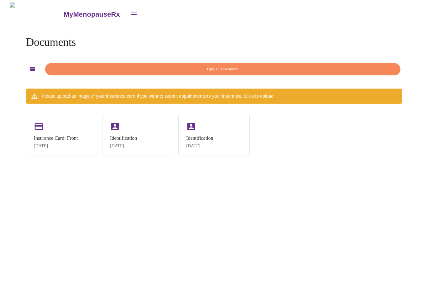
click at [233, 66] on span "Upload Document" at bounding box center [222, 69] width 341 height 7
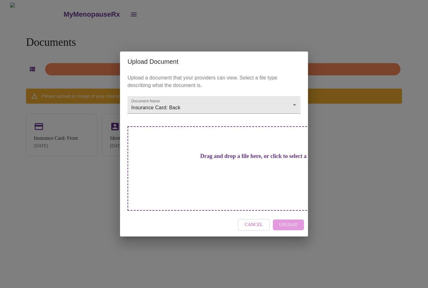
click at [222, 159] on h3 "Drag and drop a file here, or click to select a file" at bounding box center [258, 156] width 173 height 7
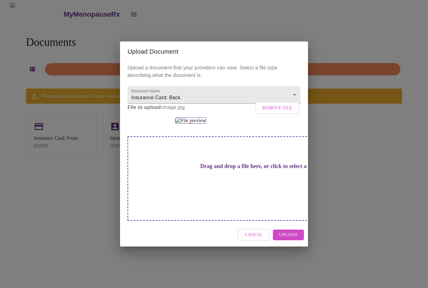
click at [292, 239] on span "Upload" at bounding box center [288, 235] width 19 height 8
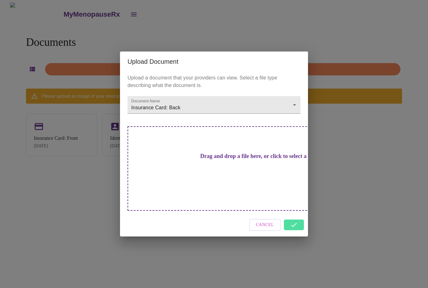
click at [298, 214] on div "Cancel" at bounding box center [214, 225] width 188 height 24
click at [288, 33] on div "Upload Document Upload a document that your providers can view. Select a file t…" at bounding box center [214, 144] width 428 height 288
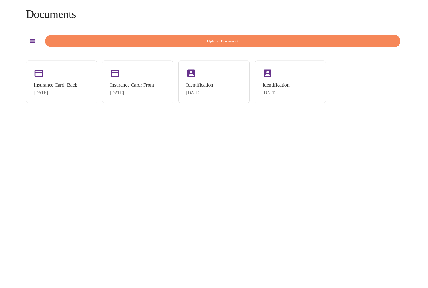
scroll to position [20, 0]
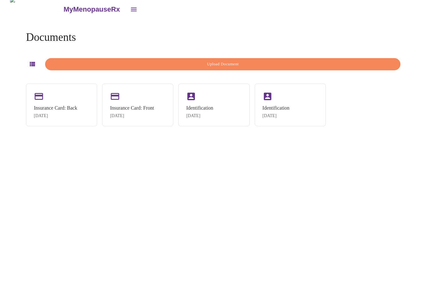
click at [35, 62] on icon "button" at bounding box center [32, 64] width 5 height 4
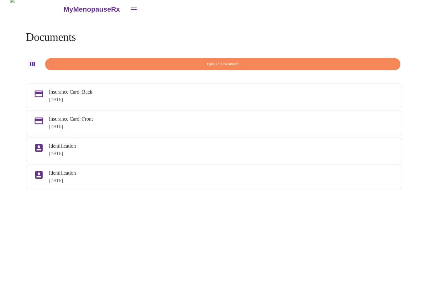
click at [125, 31] on div "Documents Upload Document" at bounding box center [214, 52] width 376 height 42
